Goal: Entertainment & Leisure: Browse casually

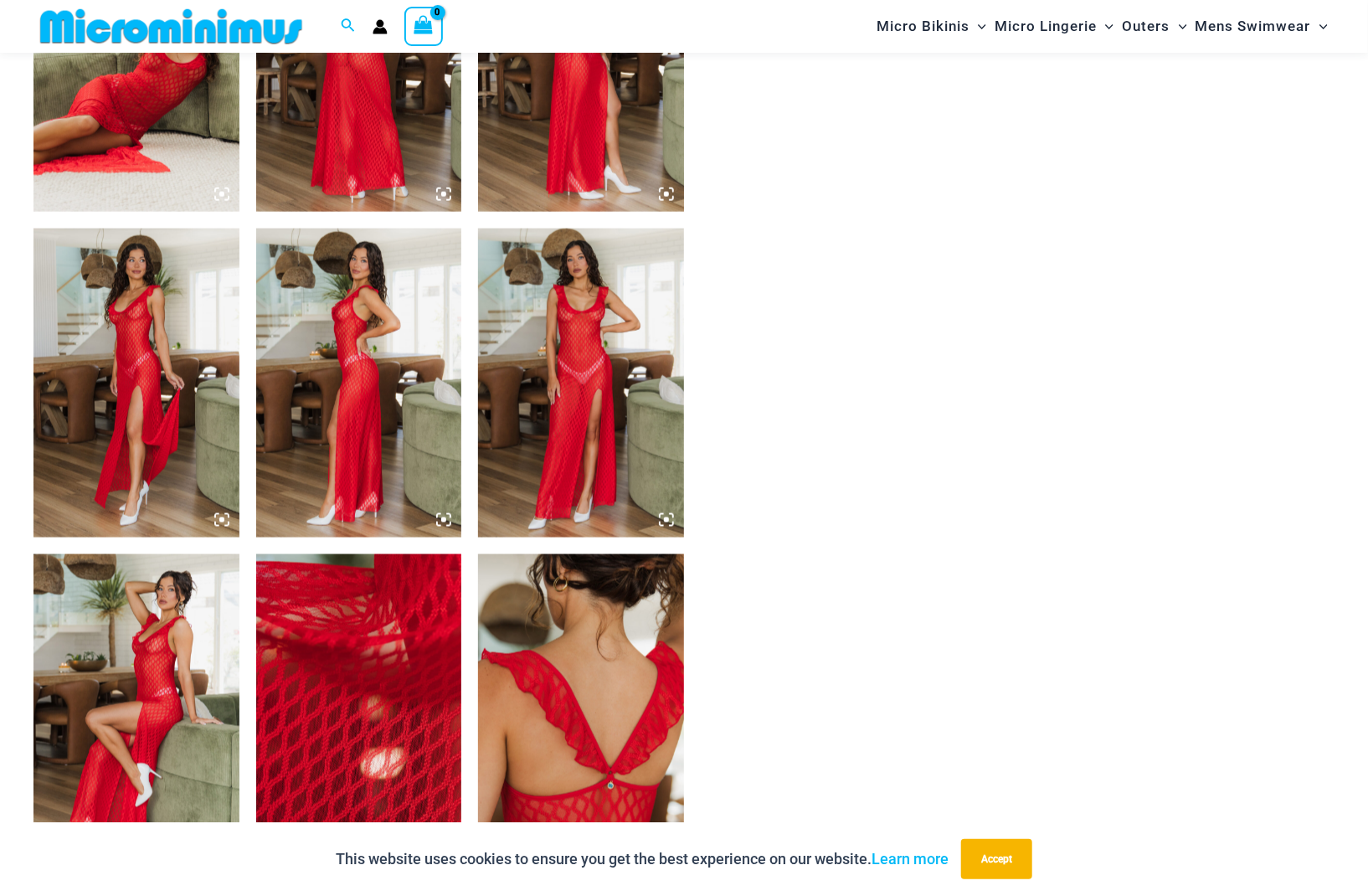
scroll to position [823, 0]
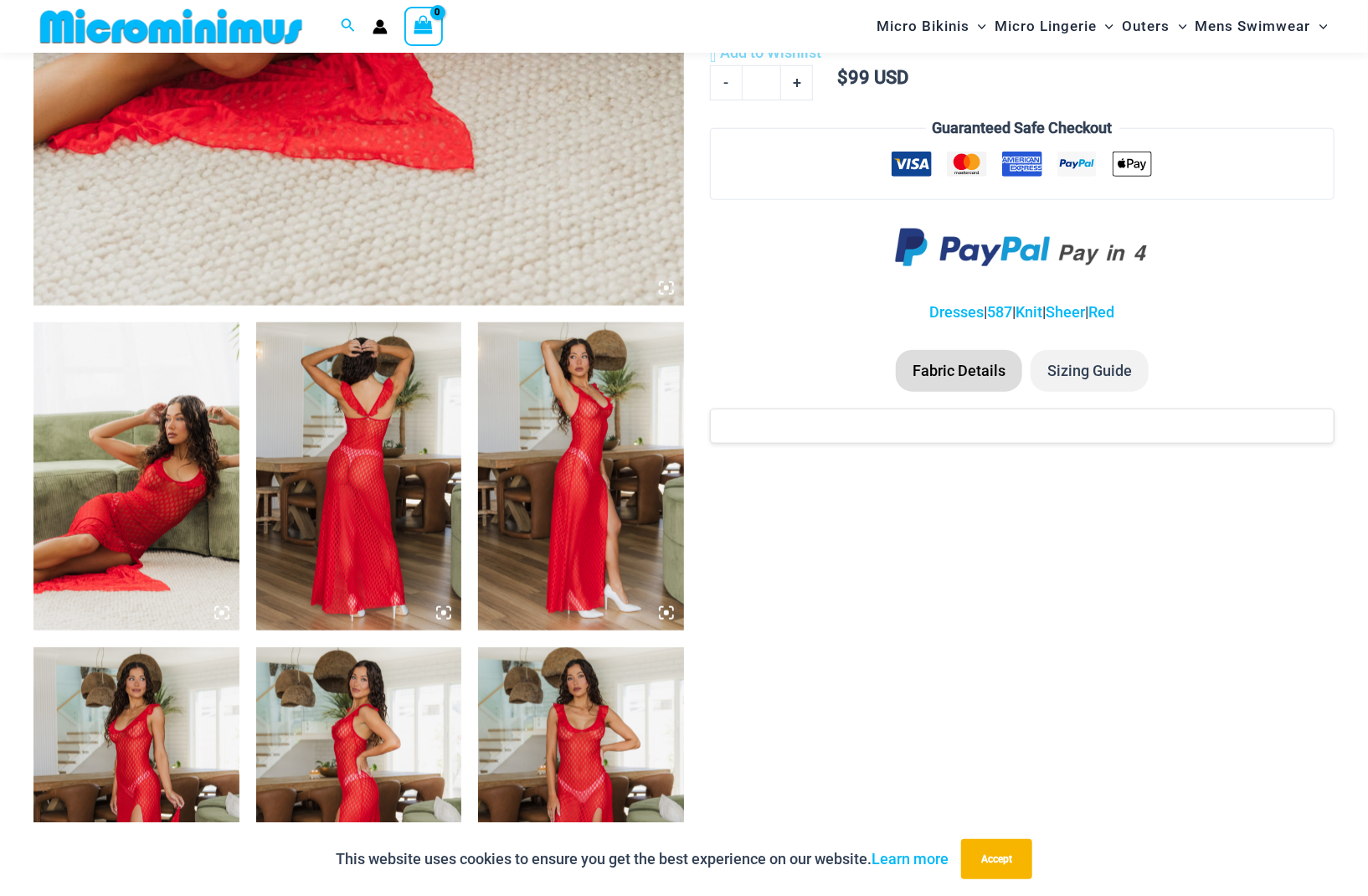
click at [135, 468] on img at bounding box center [136, 476] width 206 height 308
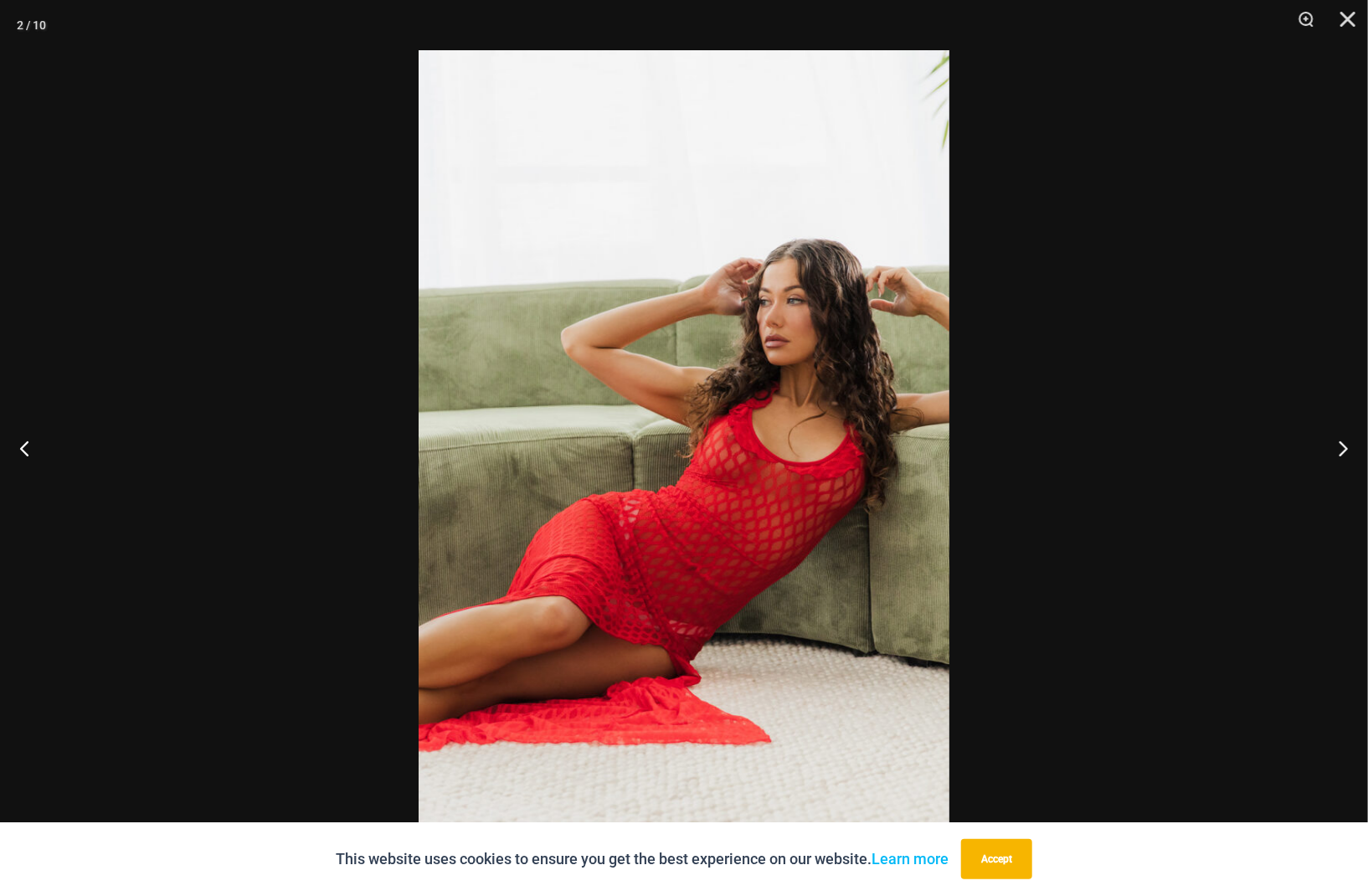
click at [752, 454] on img at bounding box center [684, 448] width 531 height 795
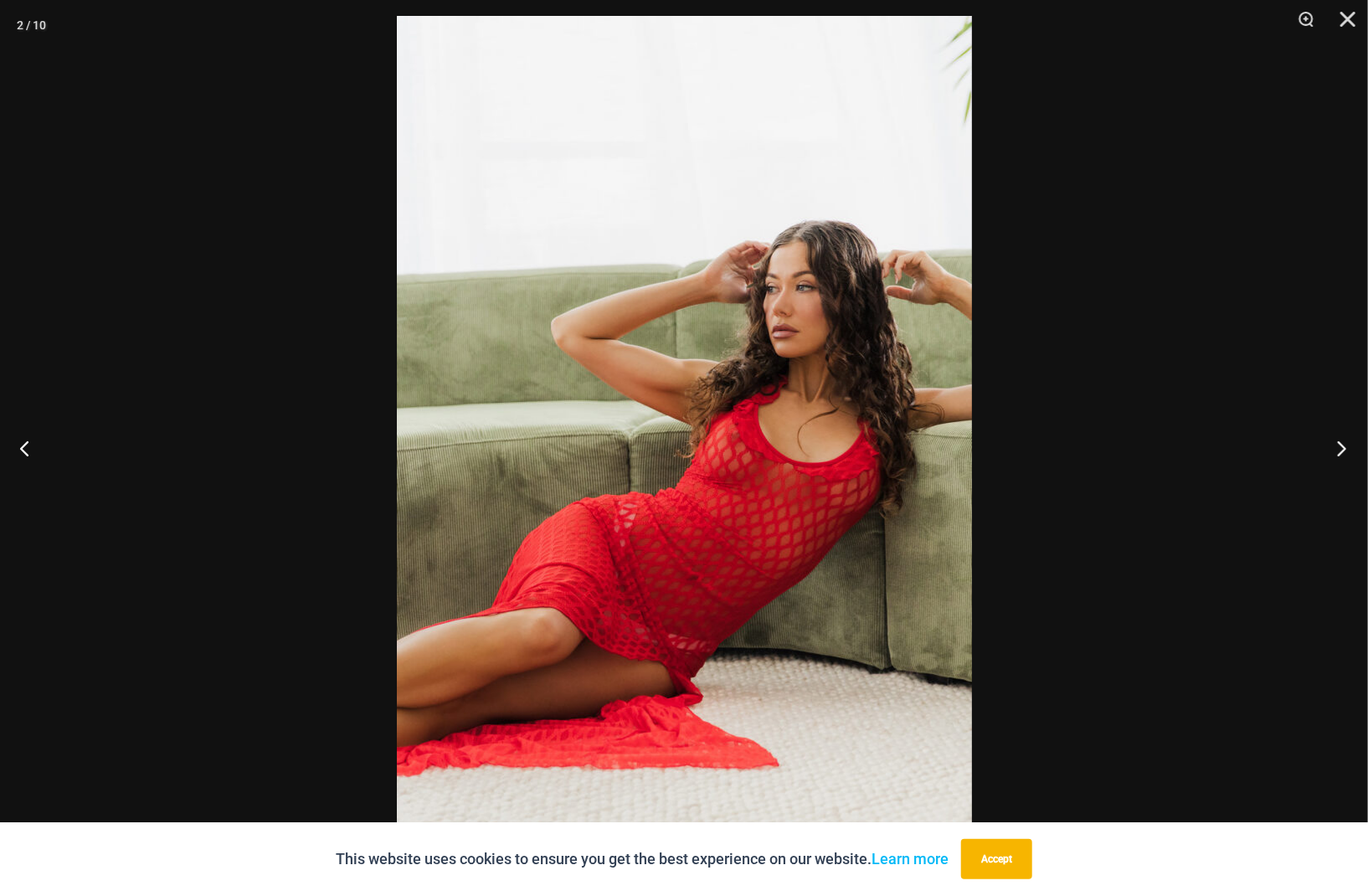
click at [1338, 446] on button "Next" at bounding box center [1337, 448] width 63 height 84
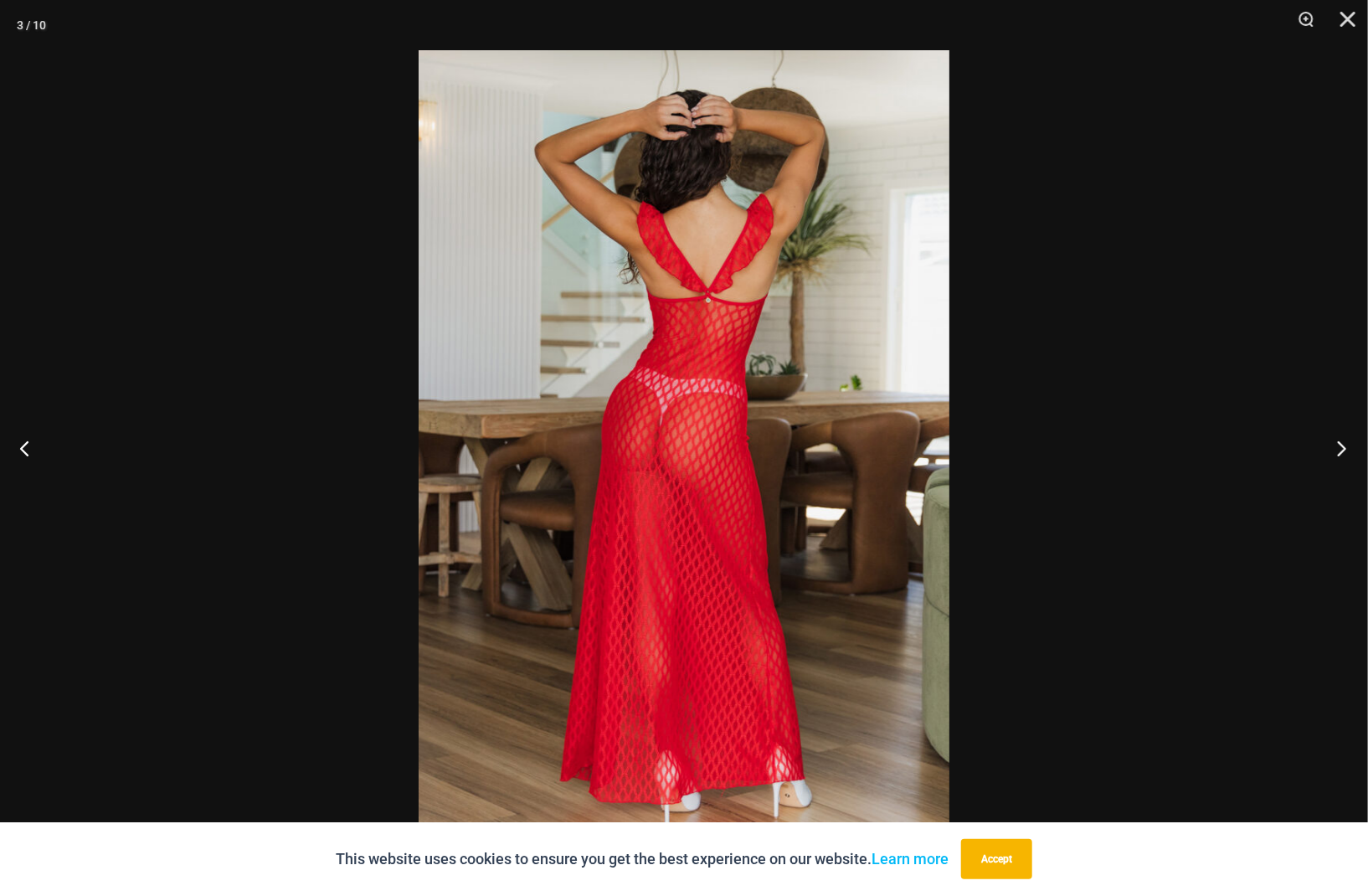
click at [1338, 446] on button "Next" at bounding box center [1337, 448] width 63 height 84
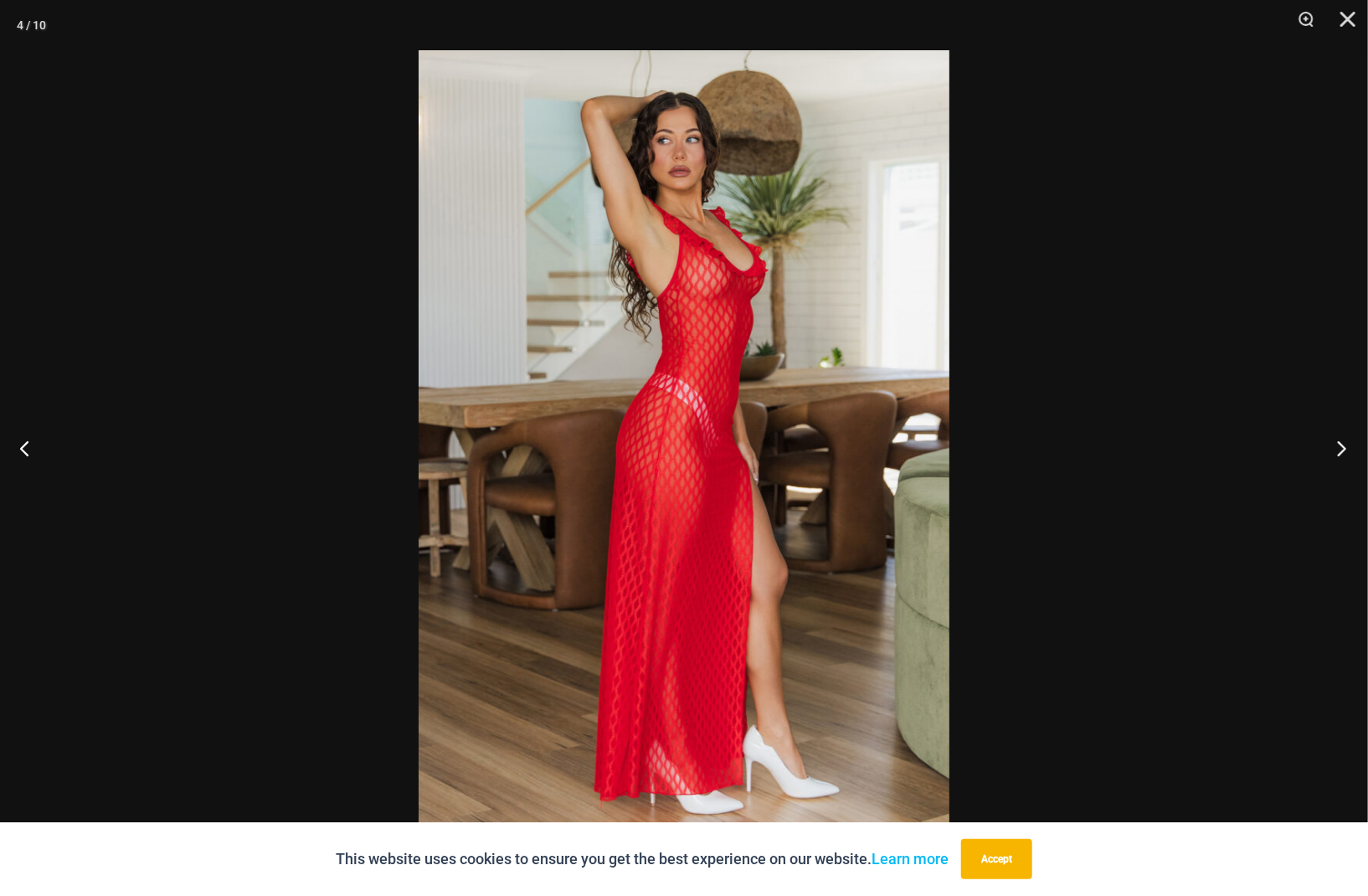
click at [1338, 446] on button "Next" at bounding box center [1337, 448] width 63 height 84
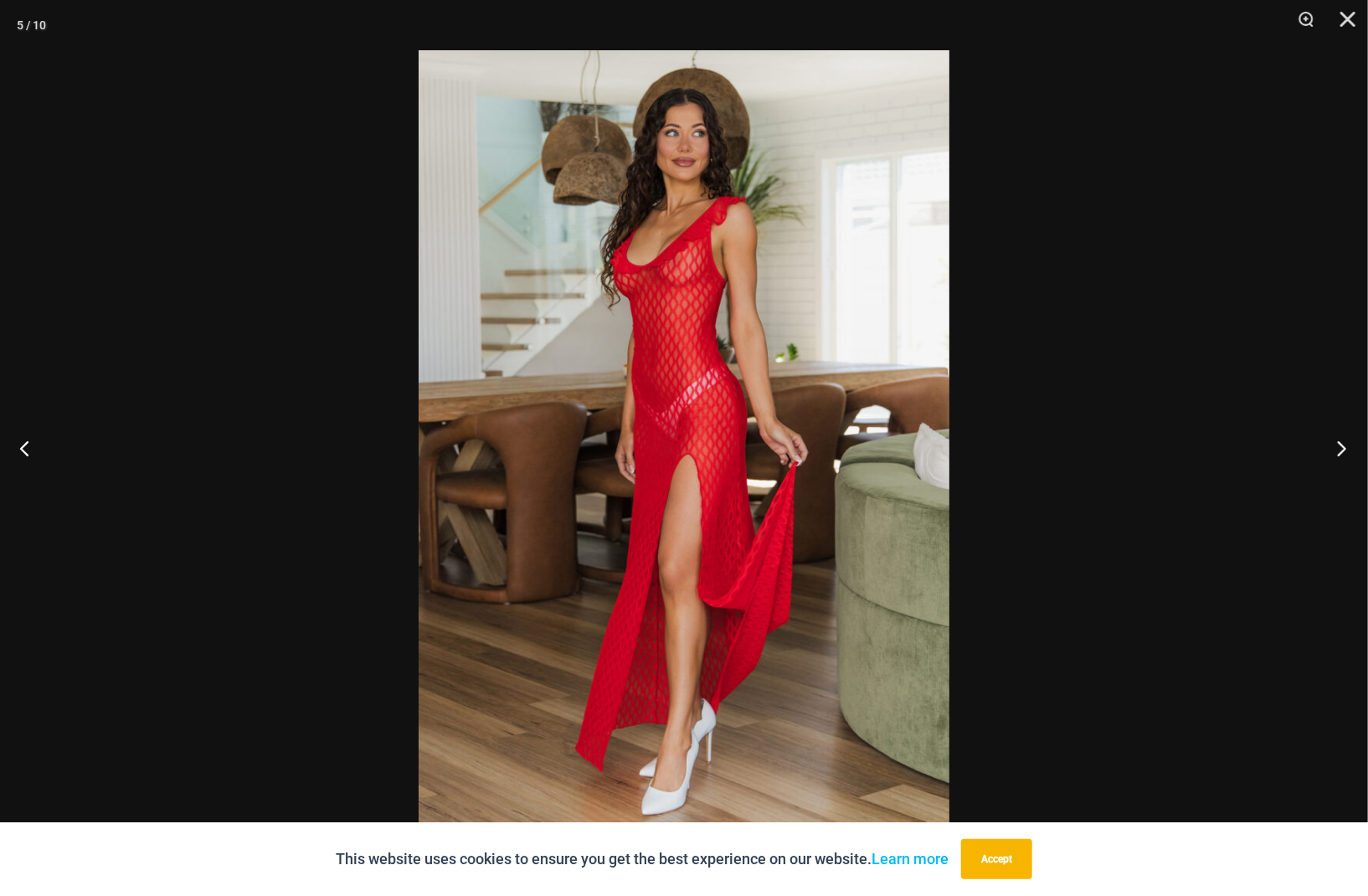
click at [1338, 446] on button "Next" at bounding box center [1337, 448] width 63 height 84
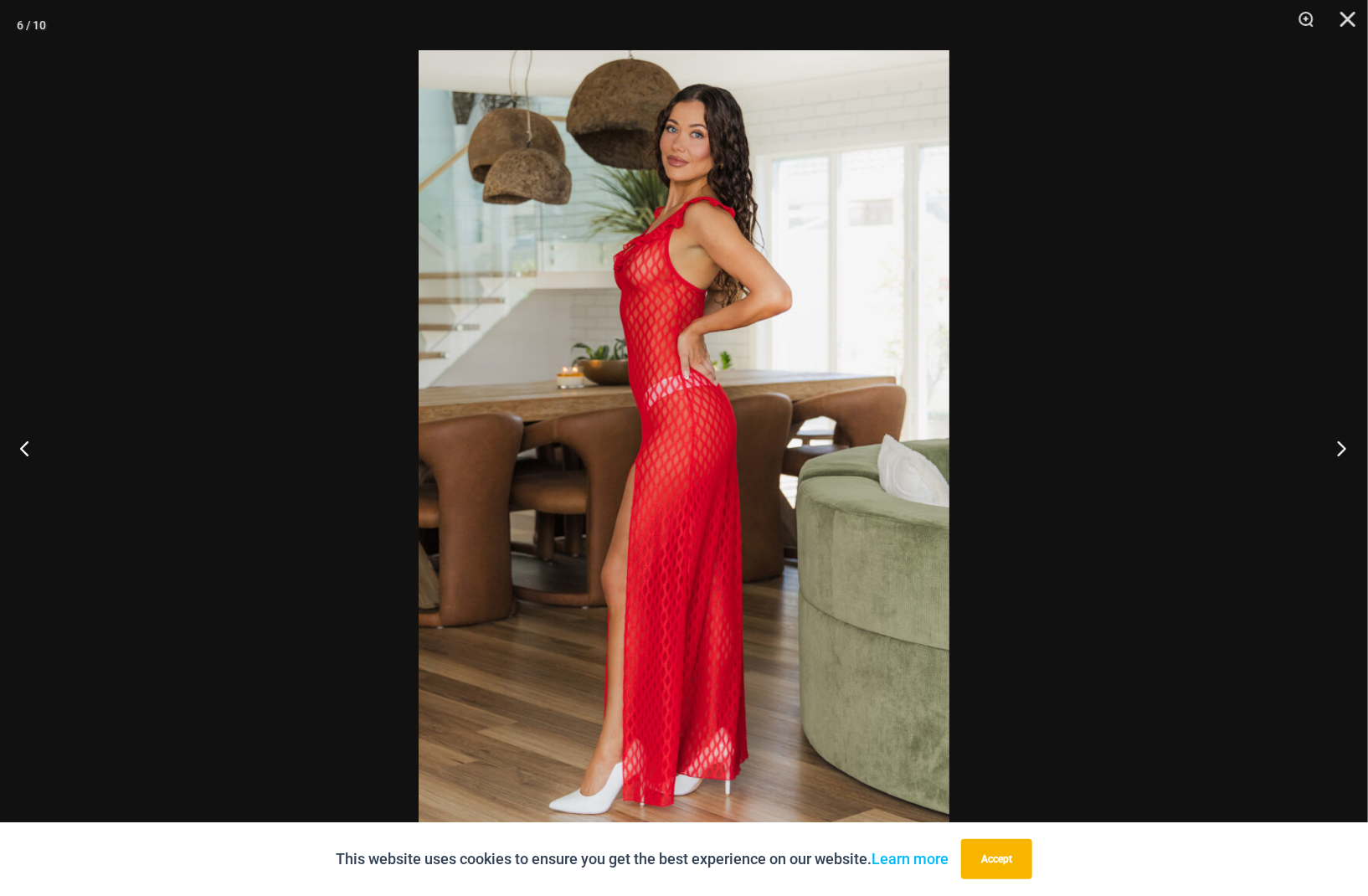
click at [1338, 446] on button "Next" at bounding box center [1337, 448] width 63 height 84
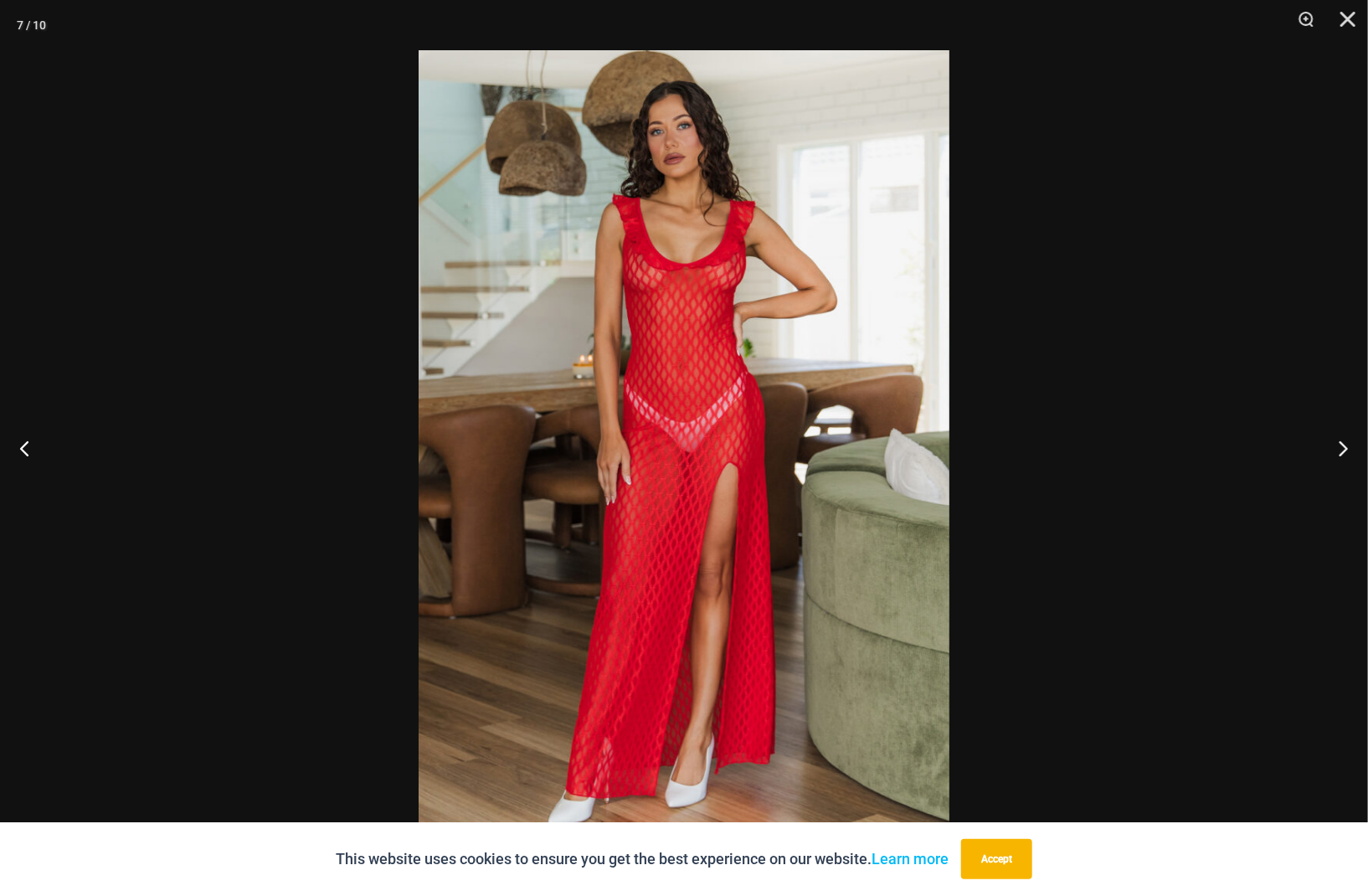
click at [692, 245] on img at bounding box center [684, 448] width 531 height 795
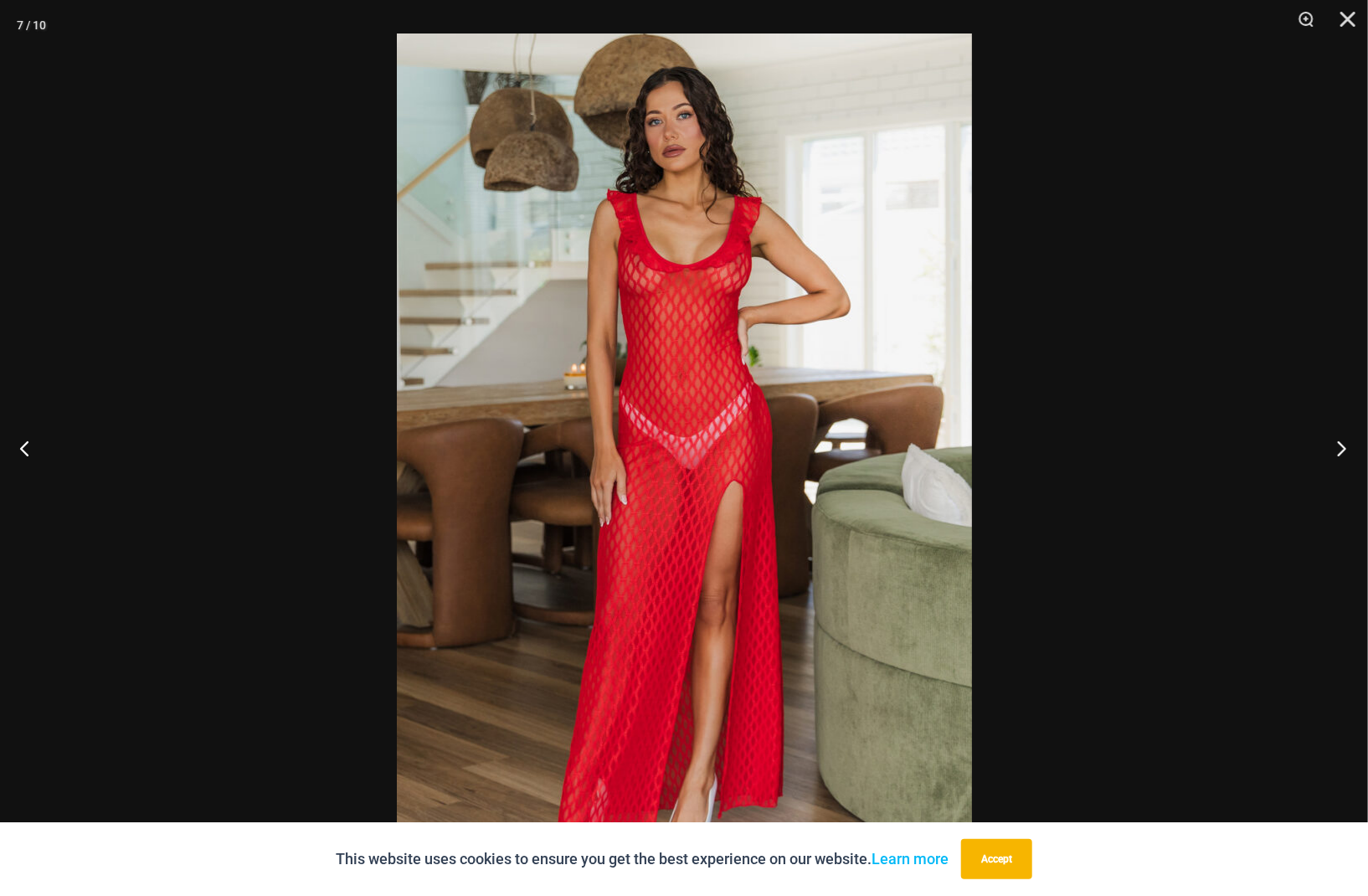
click at [1332, 450] on button "Next" at bounding box center [1337, 448] width 63 height 84
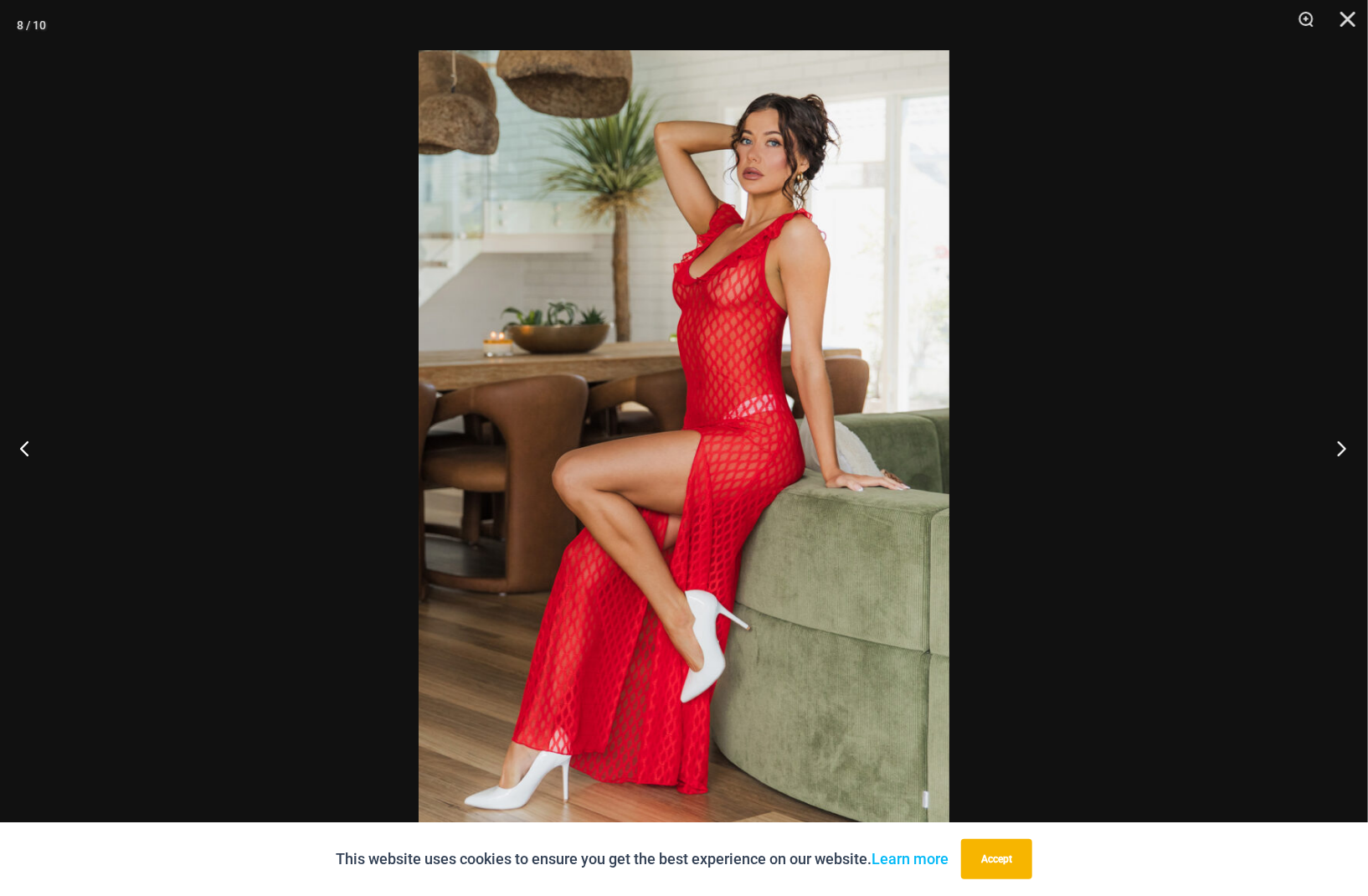
click at [1332, 450] on button "Next" at bounding box center [1337, 448] width 63 height 84
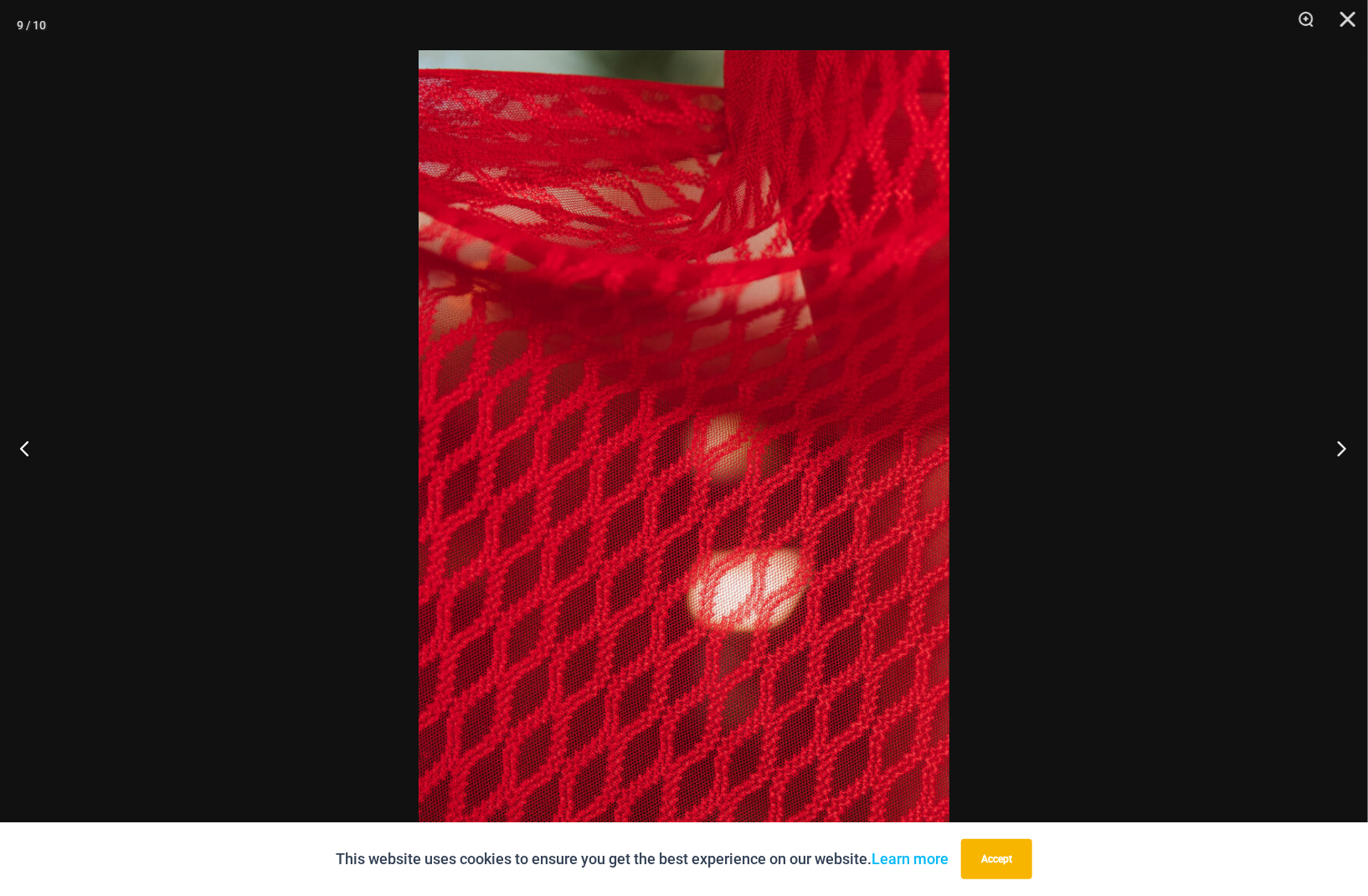
click at [1332, 450] on button "Next" at bounding box center [1337, 448] width 63 height 84
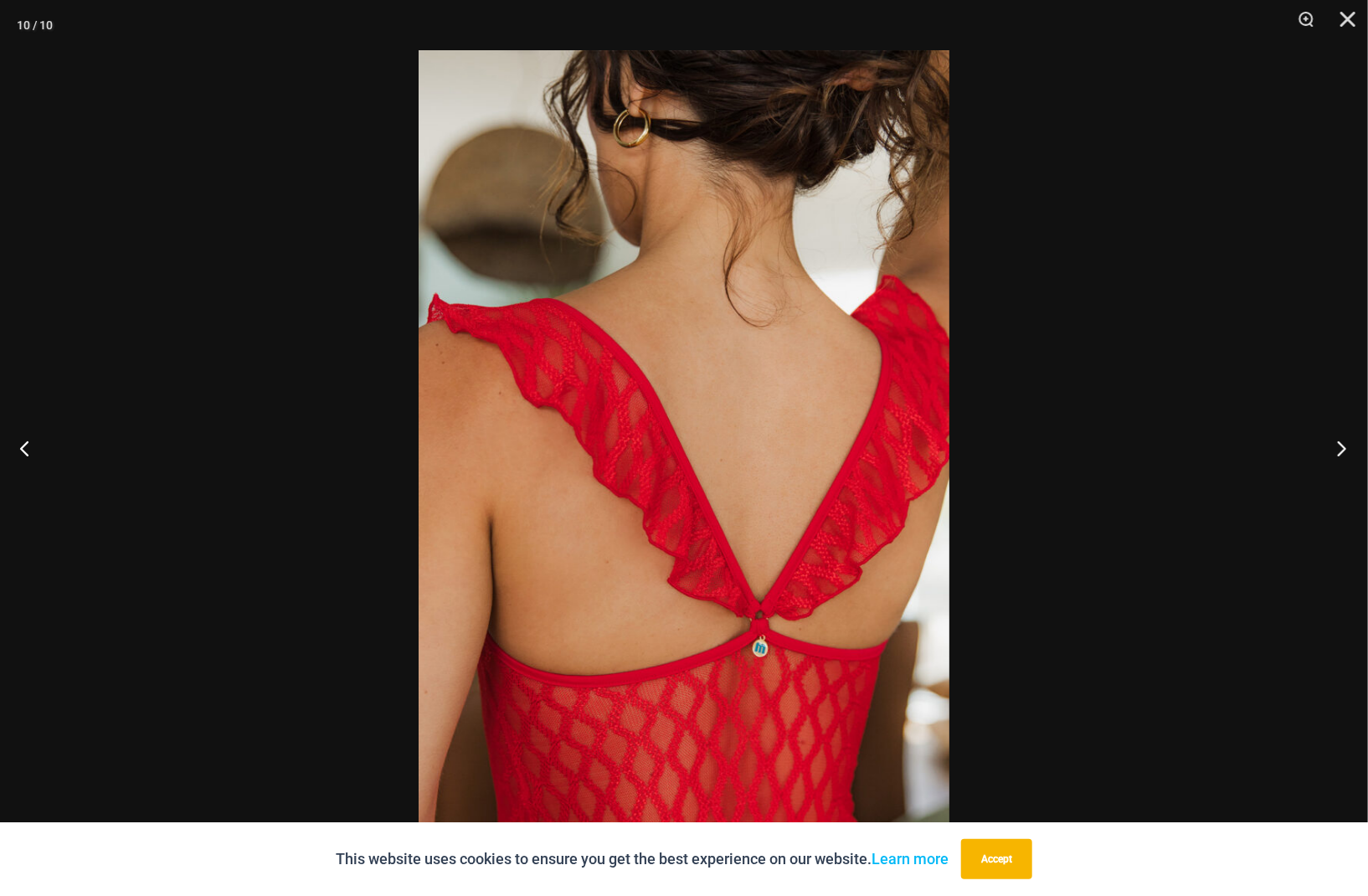
click at [1332, 450] on button "Next" at bounding box center [1337, 448] width 63 height 84
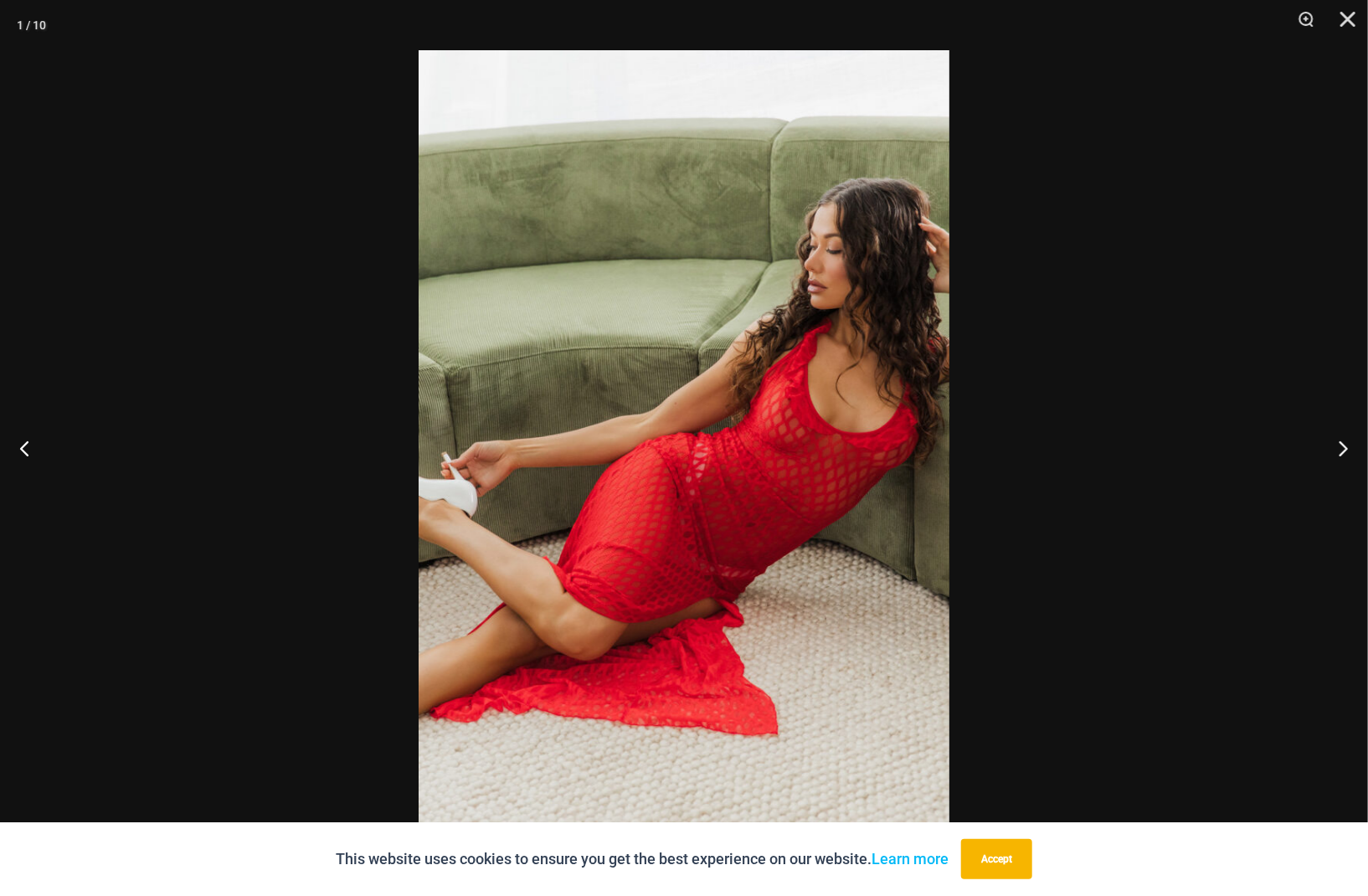
click at [767, 332] on img at bounding box center [684, 448] width 531 height 795
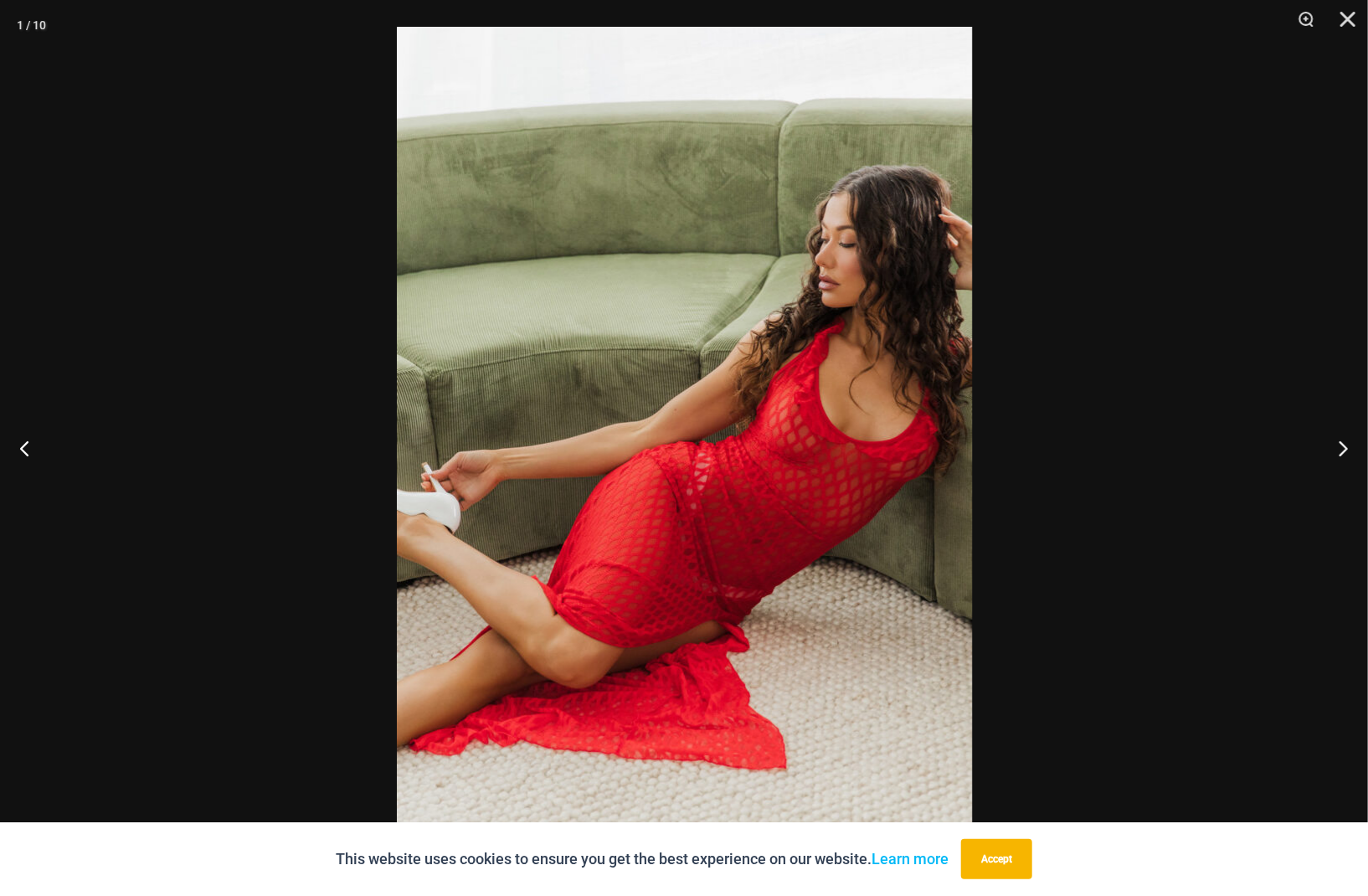
click at [767, 332] on img at bounding box center [684, 457] width 575 height 863
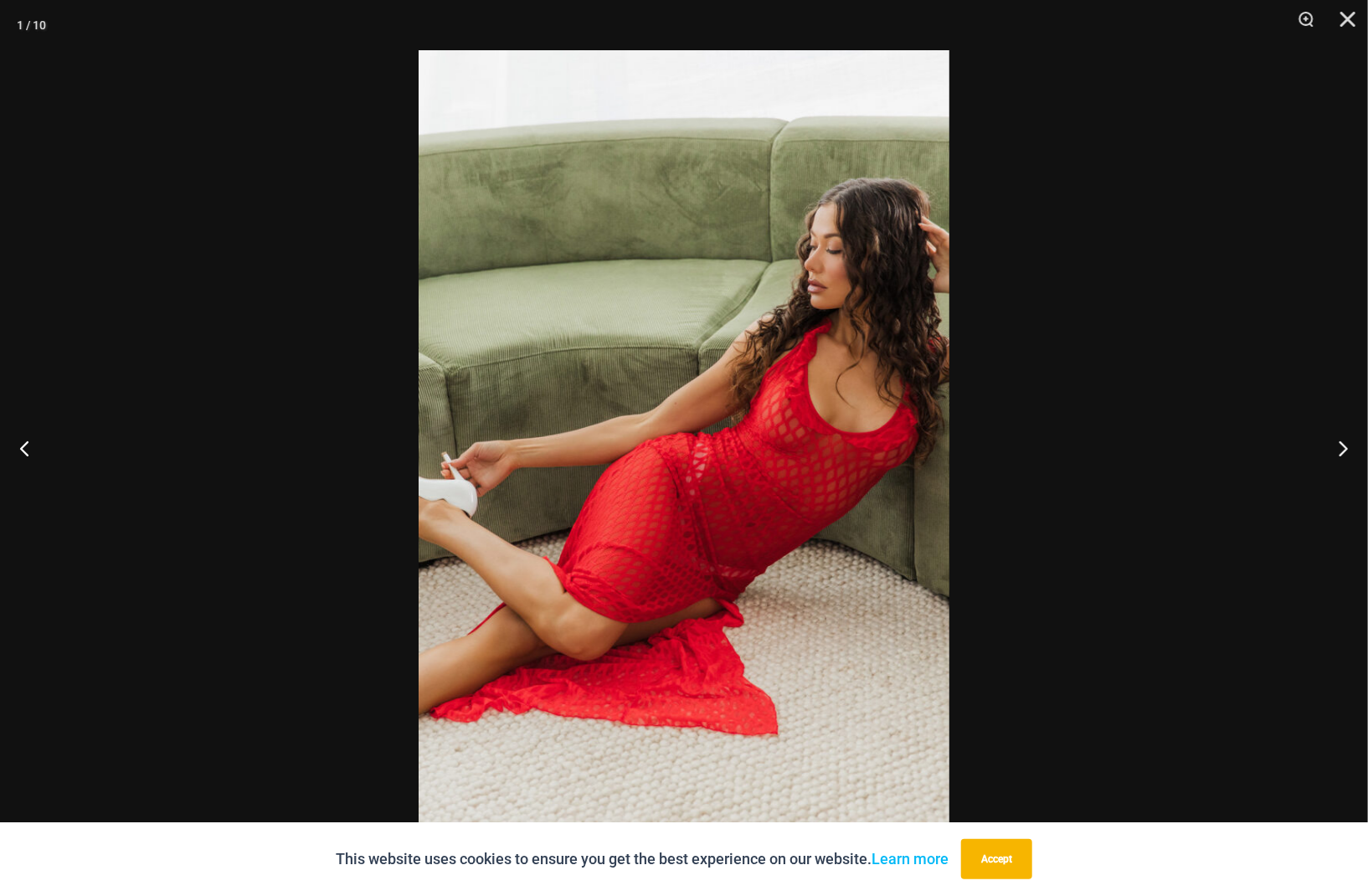
click at [767, 335] on img at bounding box center [684, 448] width 531 height 795
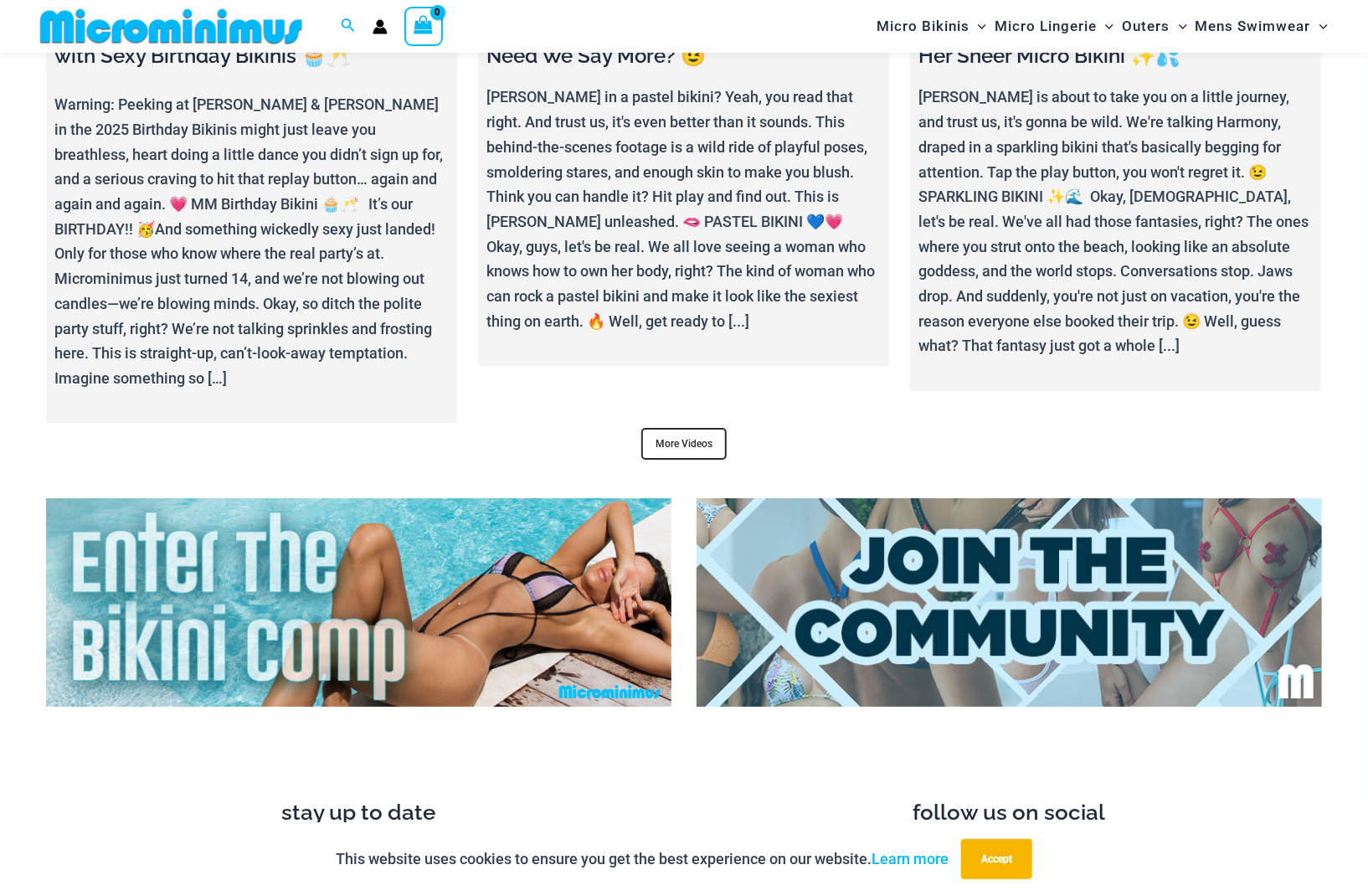
scroll to position [6434, 0]
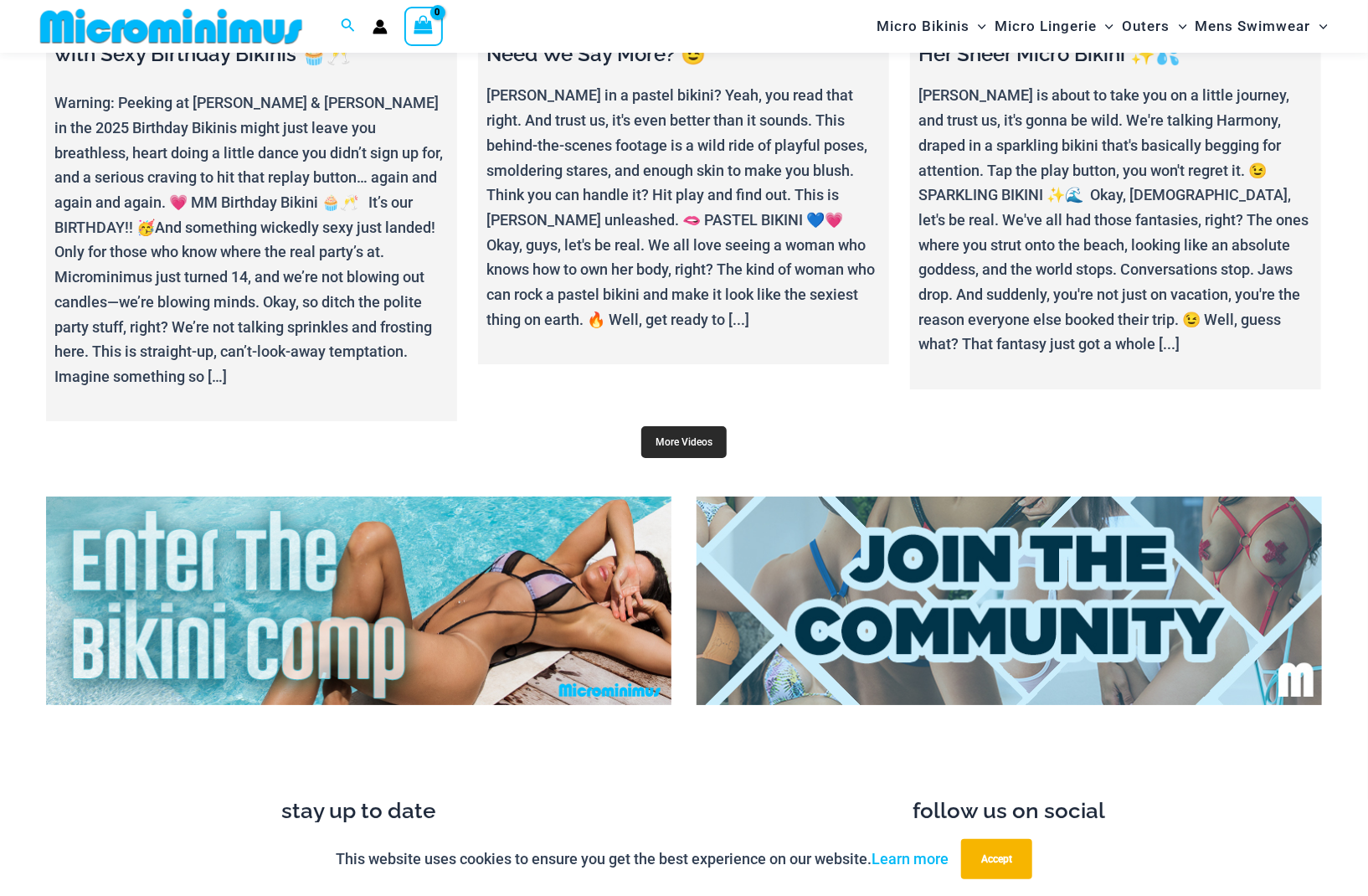
click at [724, 426] on link "More Videos" at bounding box center [684, 441] width 85 height 32
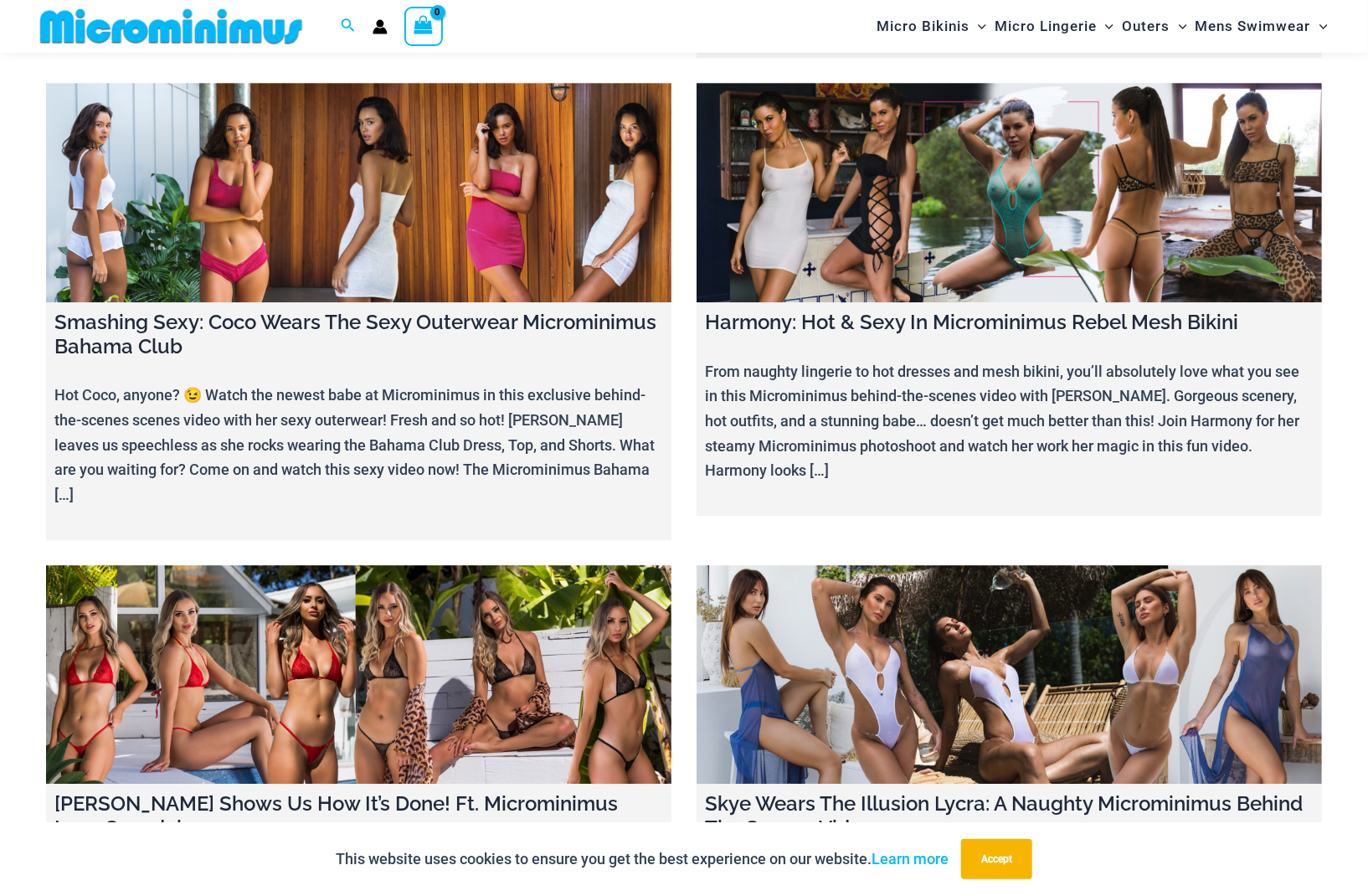
scroll to position [19377, 0]
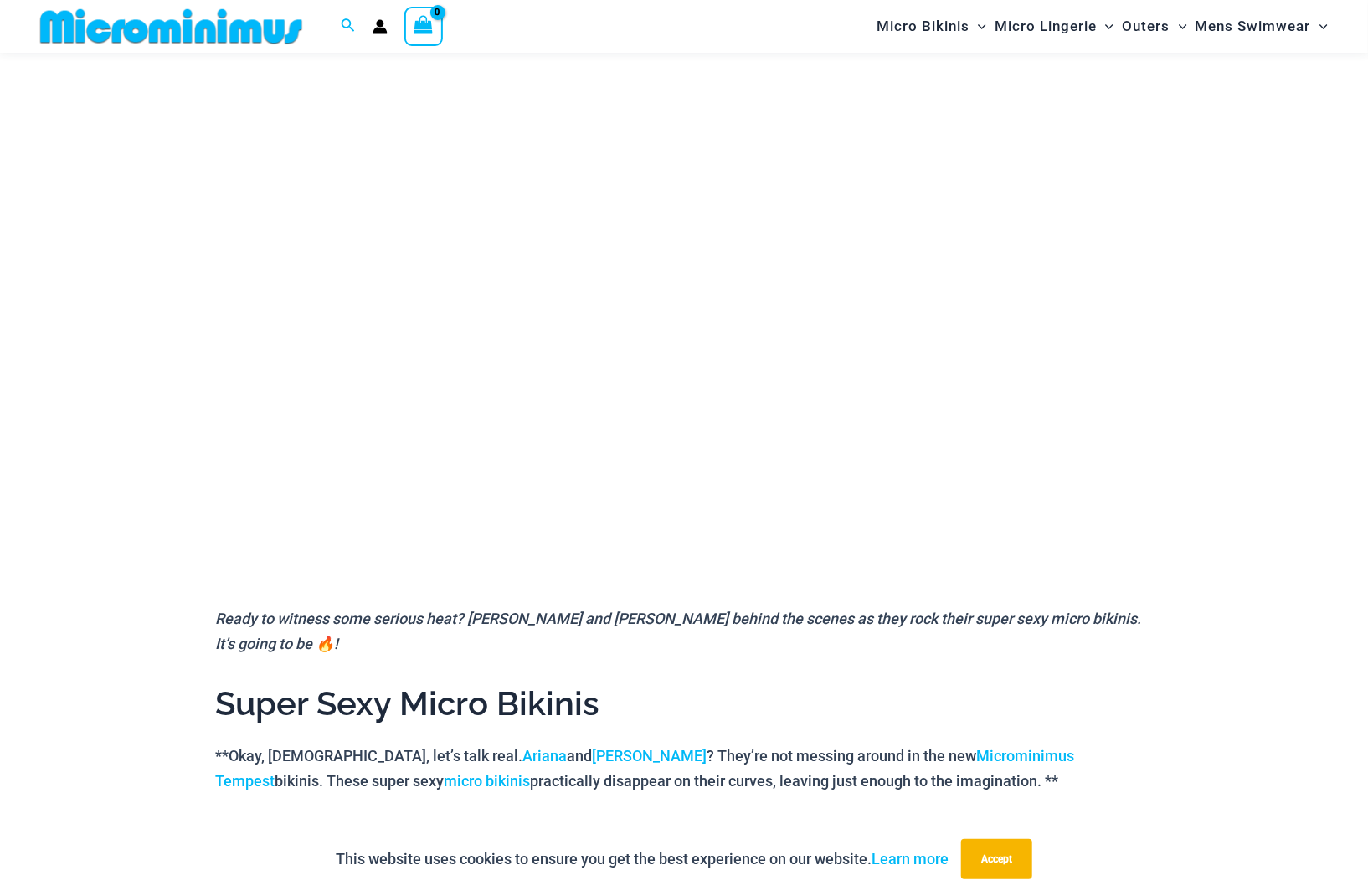
scroll to position [153, 0]
